Goal: Entertainment & Leisure: Consume media (video, audio)

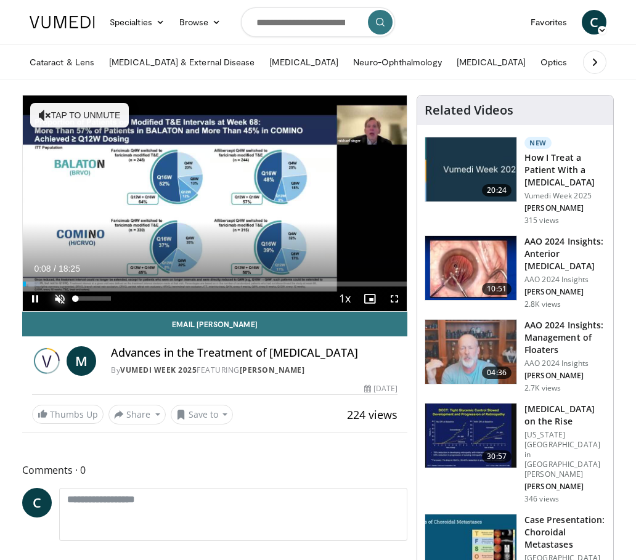
click at [62, 295] on span "Video Player" at bounding box center [59, 298] width 25 height 25
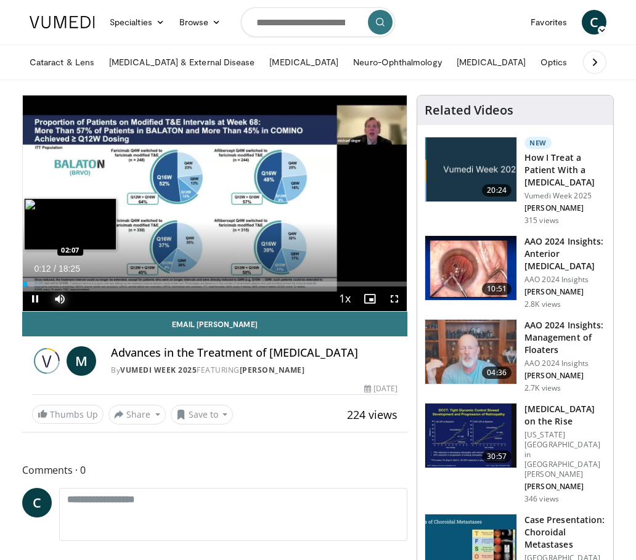
click at [67, 283] on div "Loaded : 5.38% 00:12 02:07" at bounding box center [215, 284] width 384 height 5
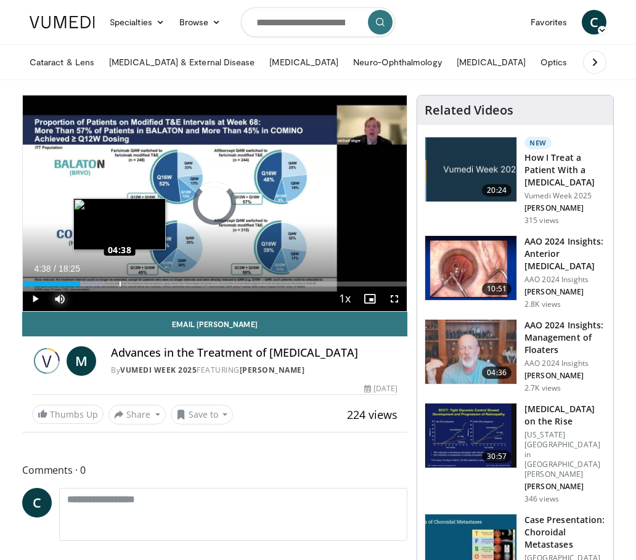
click at [120, 282] on div "Loaded : 20.63% 04:38 04:38" at bounding box center [215, 284] width 384 height 5
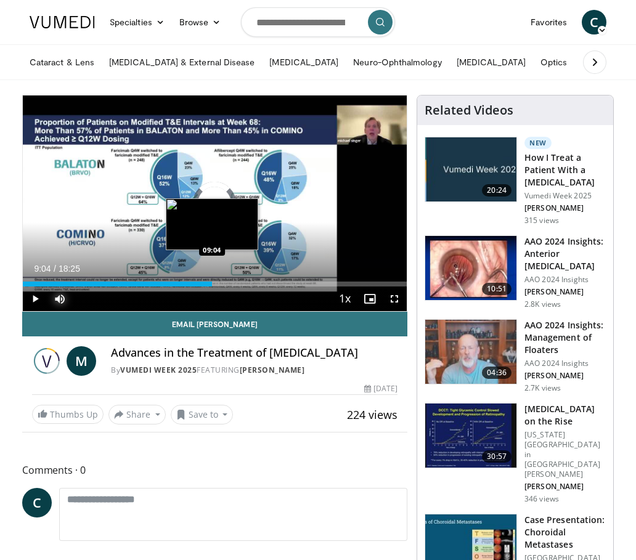
click at [212, 285] on div "Loaded : 31.40% 09:04 09:04" at bounding box center [215, 284] width 384 height 5
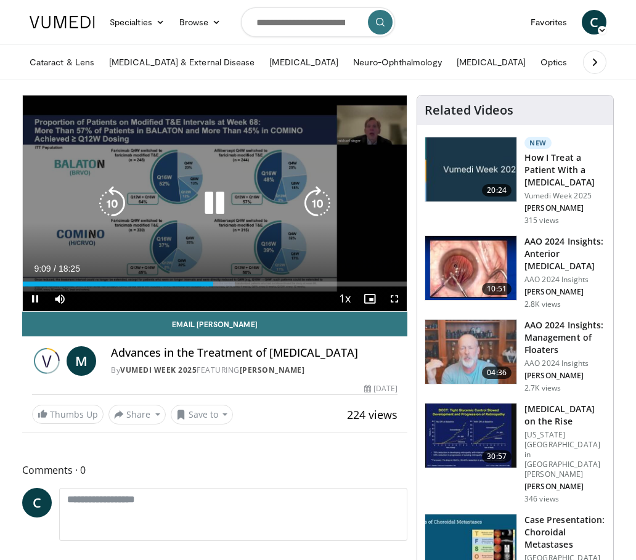
click at [207, 210] on icon "Video Player" at bounding box center [214, 203] width 34 height 34
